Goal: Navigation & Orientation: Find specific page/section

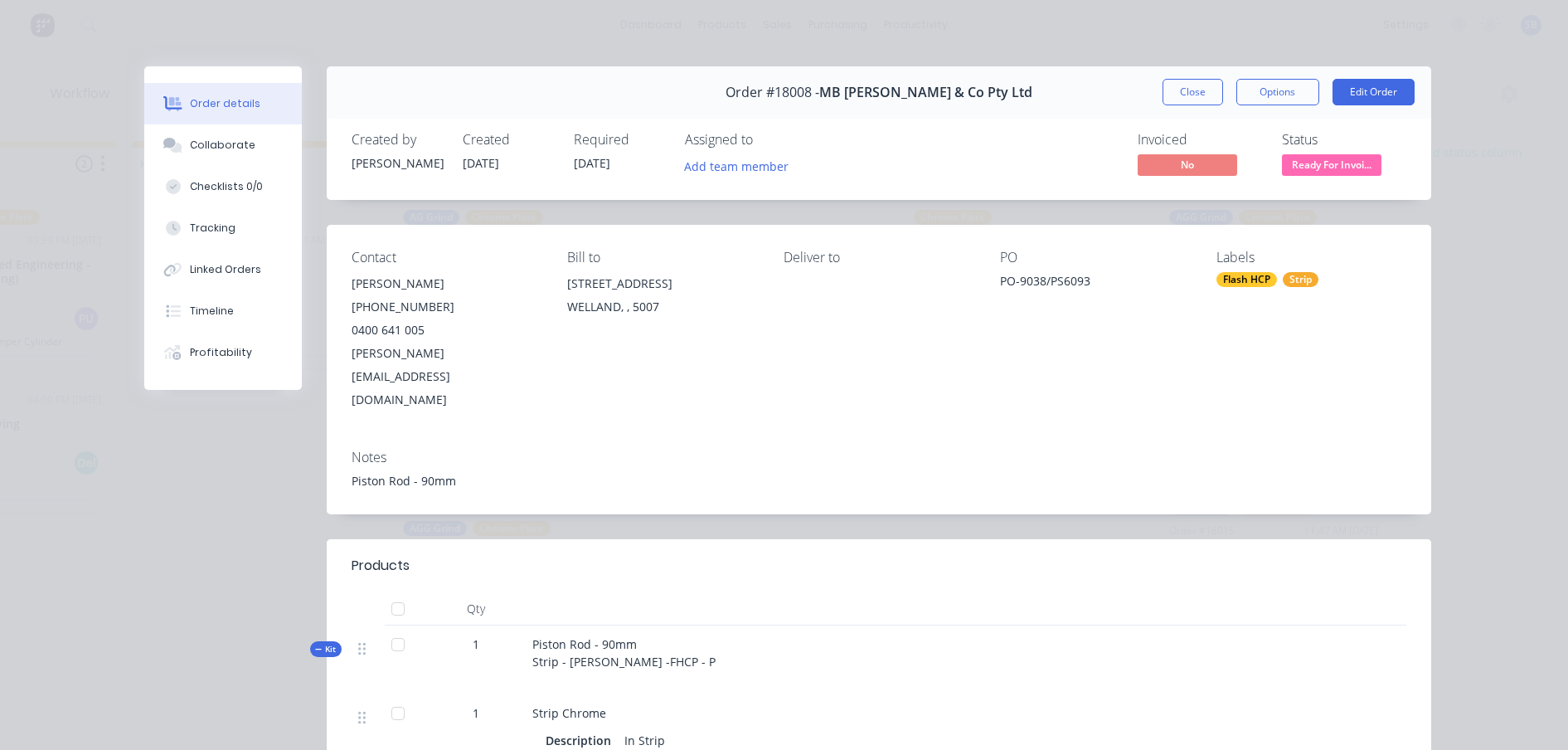
scroll to position [355, 0]
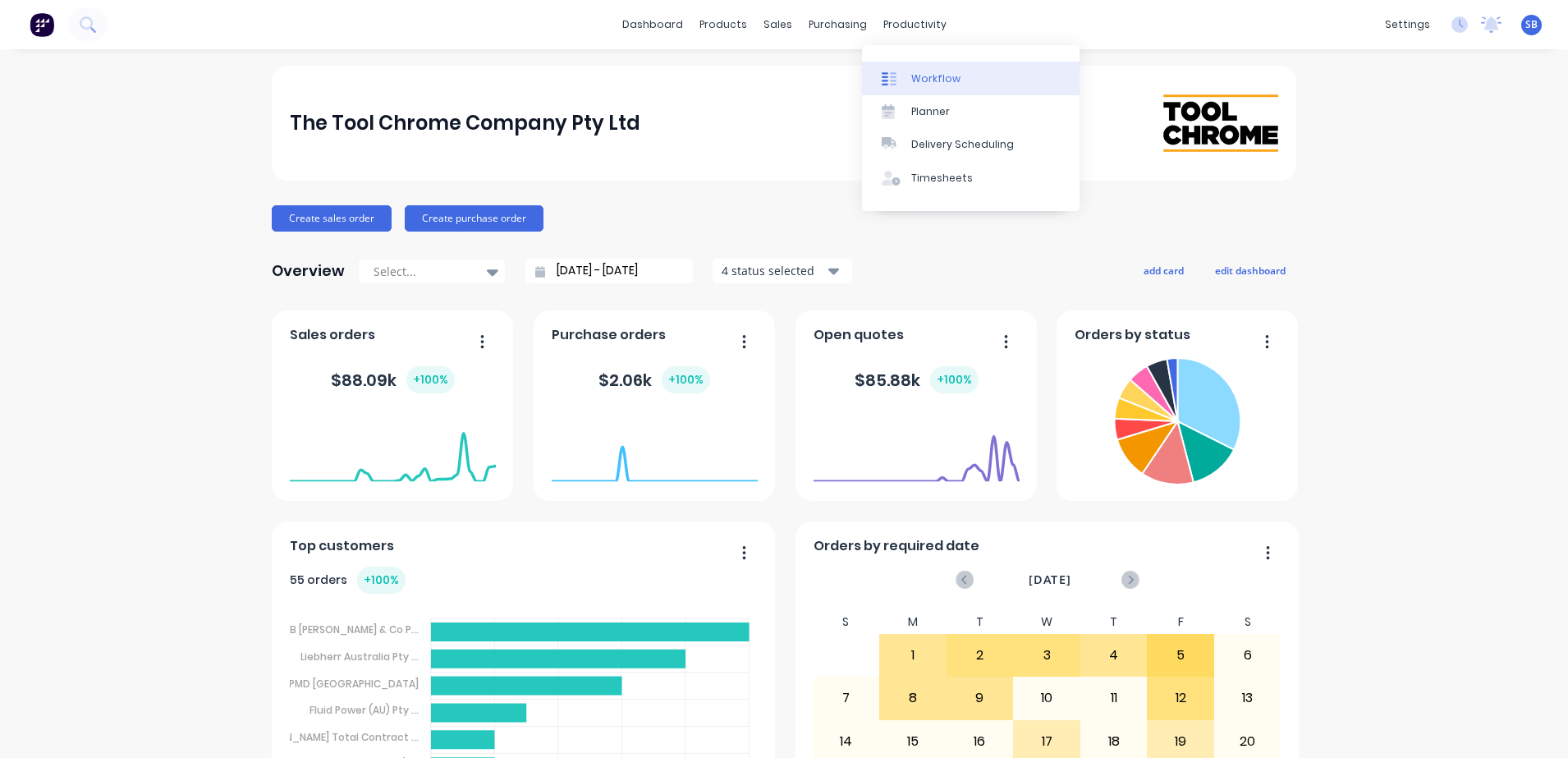
click at [947, 82] on div "Workflow" at bounding box center [935, 78] width 49 height 15
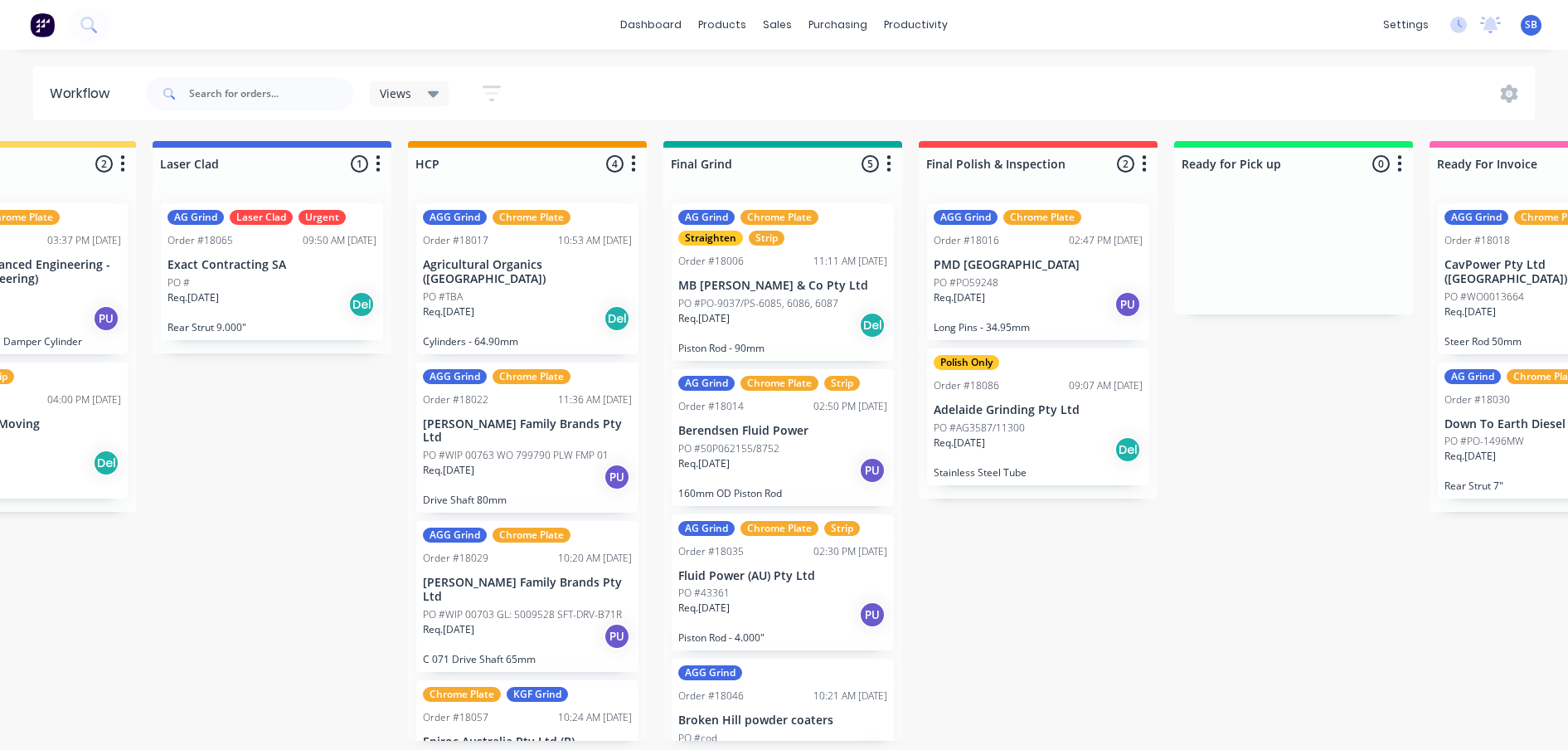
scroll to position [0, 2019]
